Goal: Task Accomplishment & Management: Manage account settings

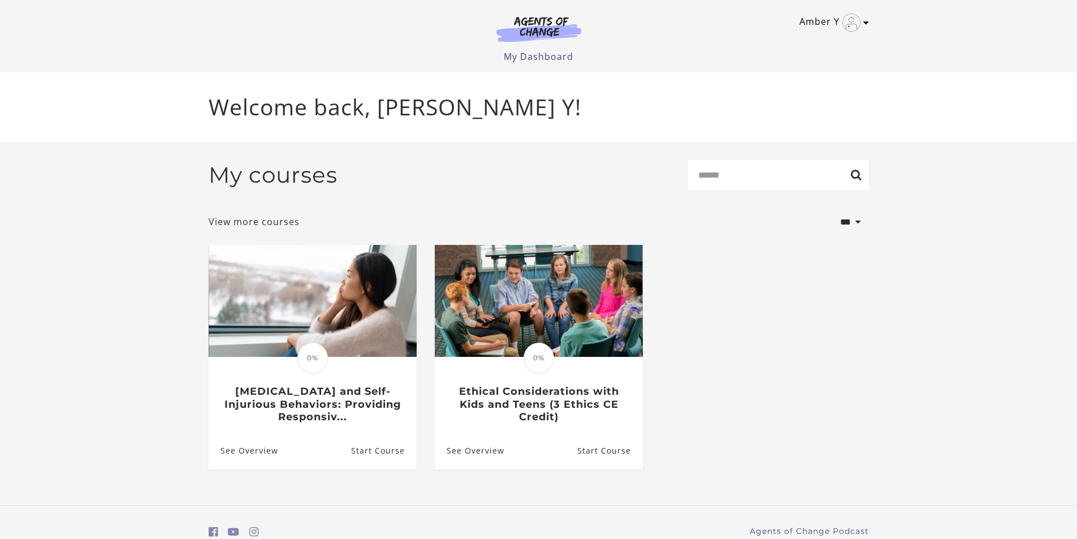
click at [817, 22] on link "Amber Y" at bounding box center [831, 23] width 64 height 18
click at [807, 44] on link "My Account" at bounding box center [821, 41] width 99 height 19
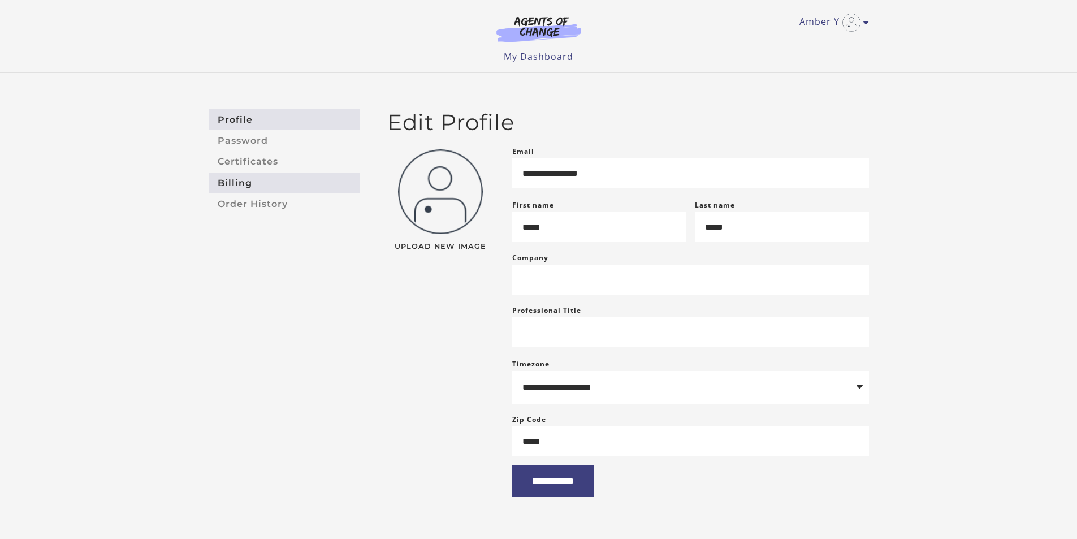
click at [229, 186] on link "Billing" at bounding box center [285, 182] width 152 height 21
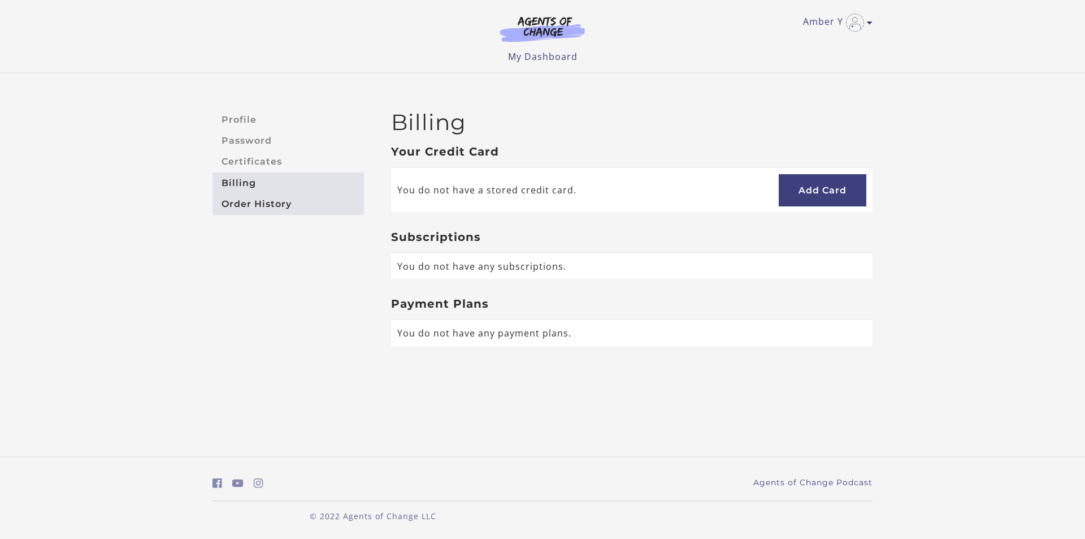
click at [242, 201] on link "Order History" at bounding box center [289, 203] width 152 height 21
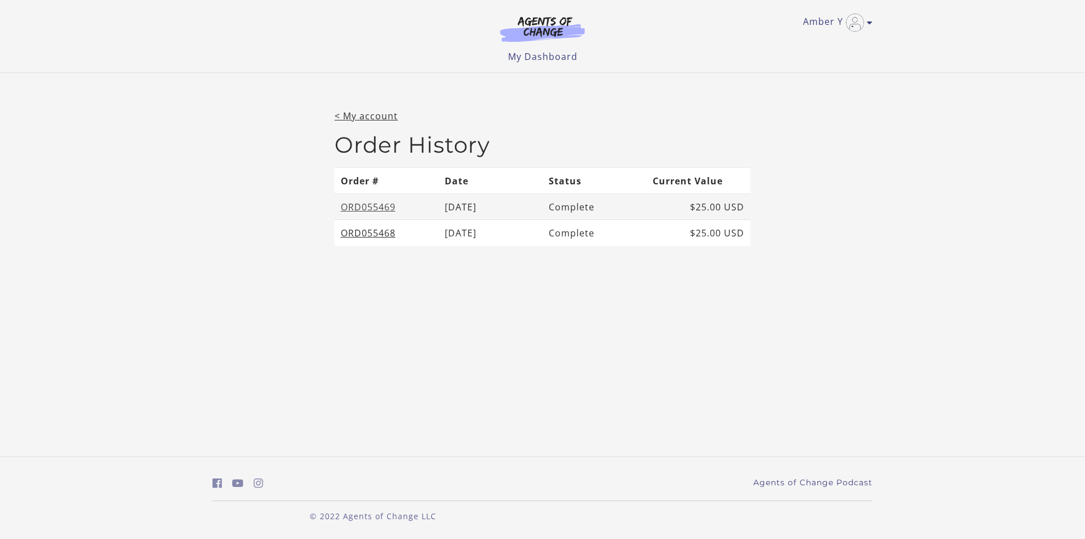
click at [380, 202] on link "ORD055469" at bounding box center [368, 207] width 55 height 12
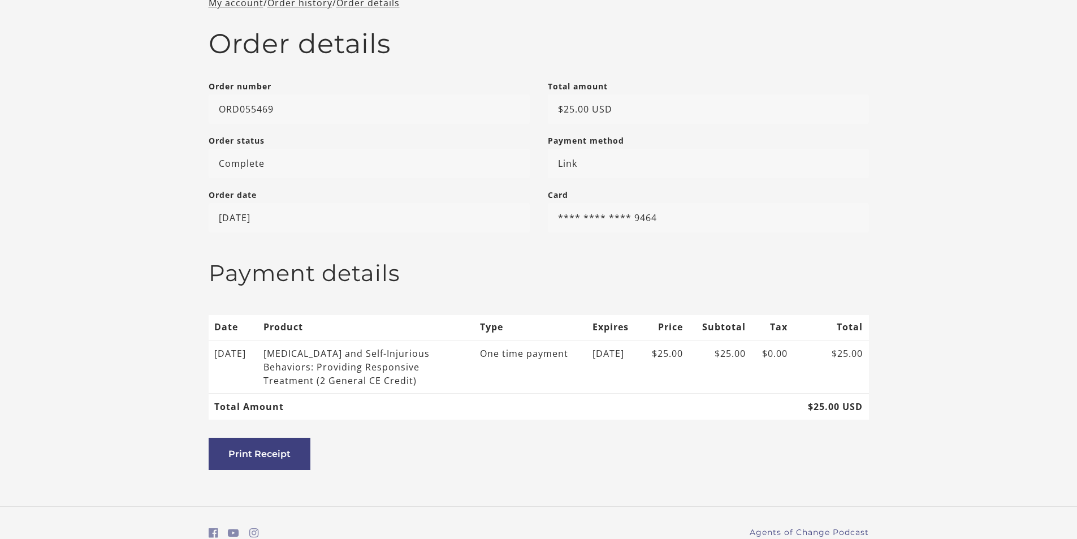
scroll to position [57, 0]
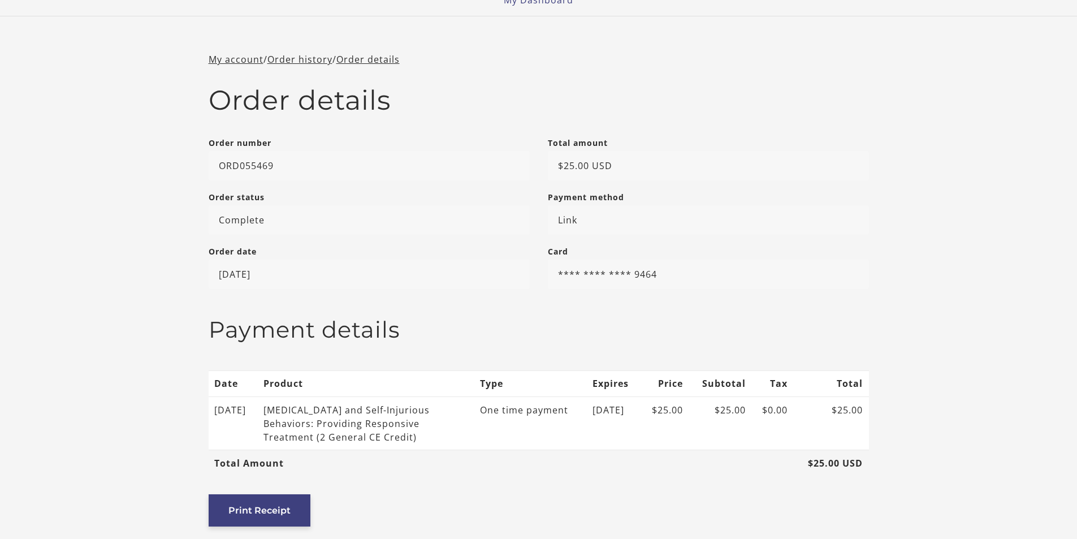
drag, startPoint x: 910, startPoint y: 200, endPoint x: 800, endPoint y: 459, distance: 281.9
click at [261, 512] on button "Print Receipt" at bounding box center [260, 510] width 102 height 32
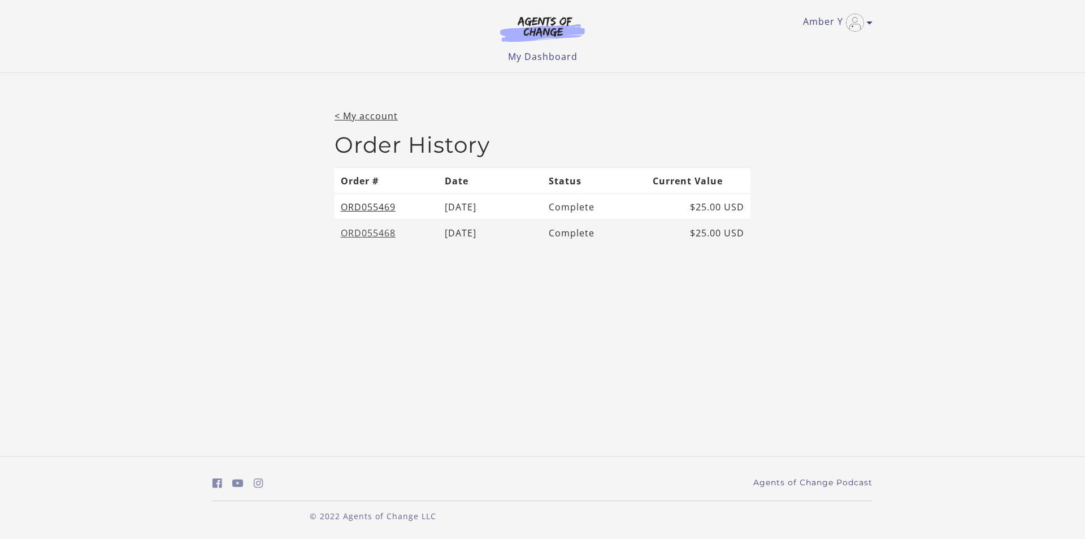
click at [386, 230] on link "ORD055468" at bounding box center [368, 233] width 55 height 12
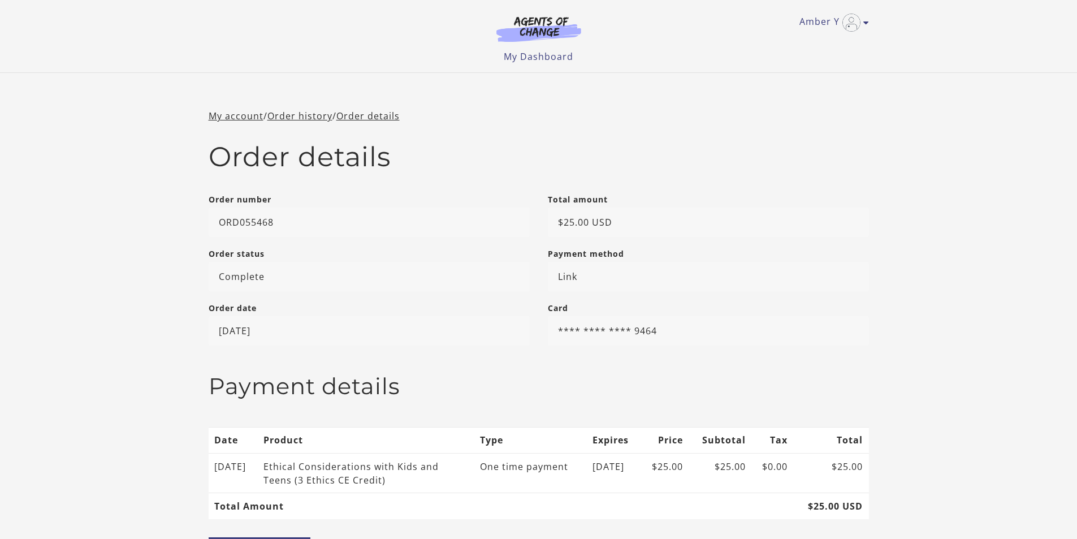
scroll to position [149, 0]
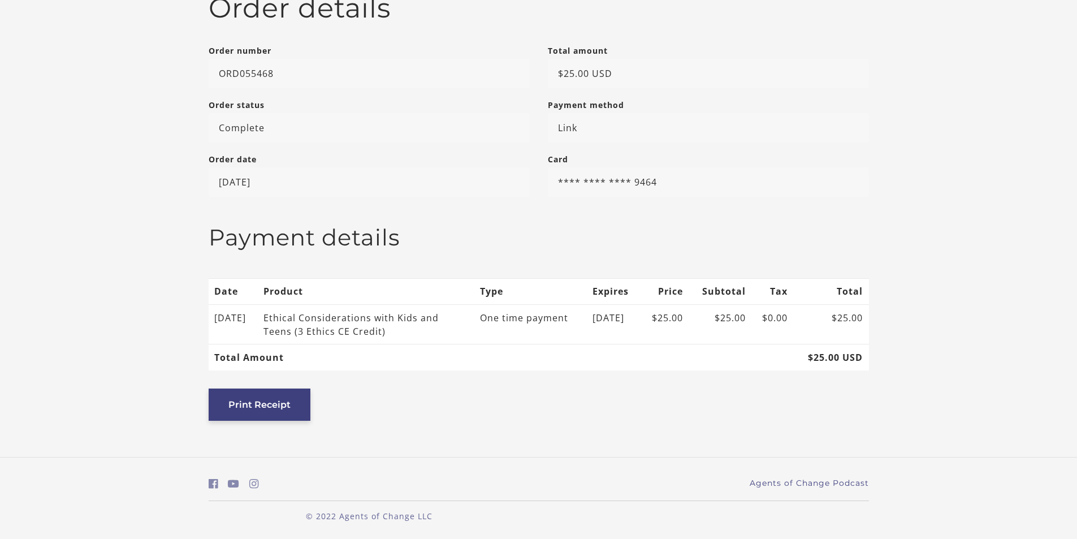
click at [251, 404] on button "Print Receipt" at bounding box center [260, 404] width 102 height 32
